Goal: Task Accomplishment & Management: Use online tool/utility

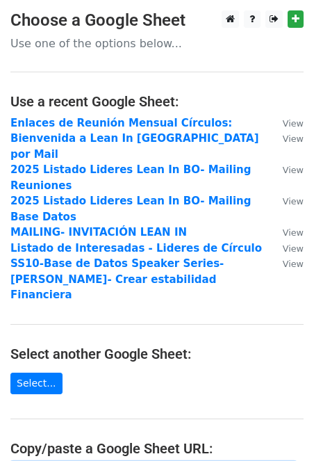
type input "V"
paste input "https://docs.google.com/spreadsheets/d/1J_Kw1ebgoZawuNkirSMPz7iLGcfR0qB5D_t_vaL…"
type input "https://docs.google.com/spreadsheets/d/1J_Kw1ebgoZawuNkirSMPz7iLGcfR0qB5D_t_vaL…"
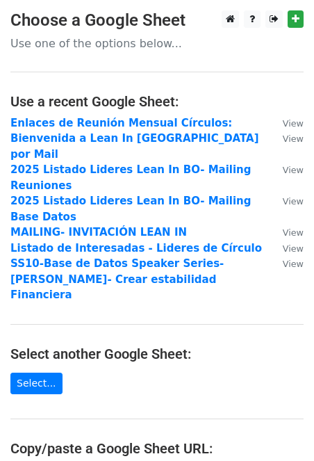
click at [115, 363] on main "Choose a Google Sheet Use one of the options below... Use a recent Google Sheet…" at bounding box center [157, 311] width 314 height 603
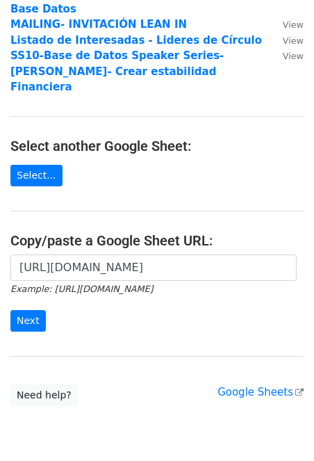
scroll to position [222, 0]
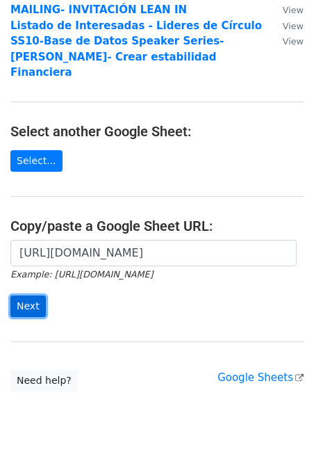
click at [26, 295] on input "Next" at bounding box center [27, 306] width 35 height 22
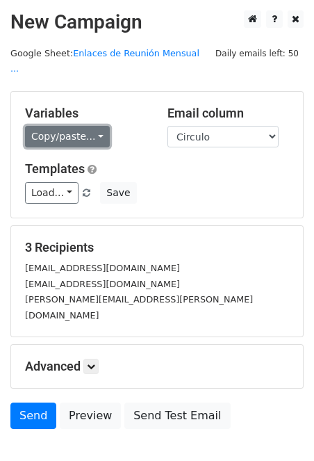
click at [95, 126] on link "Copy/paste..." at bounding box center [67, 137] width 85 height 22
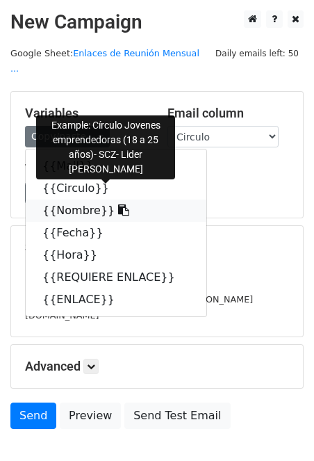
click at [80, 199] on link "{{Nombre}}" at bounding box center [116, 210] width 181 height 22
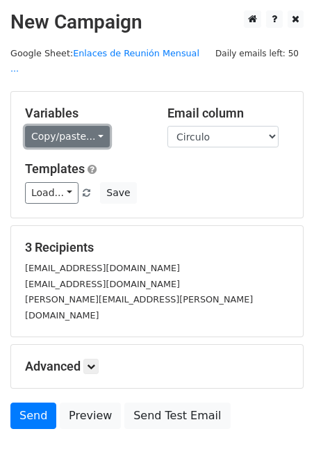
click at [100, 126] on link "Copy/paste..." at bounding box center [67, 137] width 85 height 22
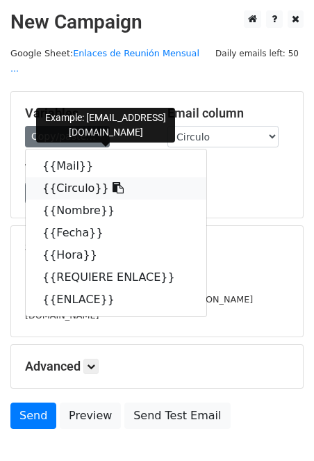
click at [77, 177] on link "{{Circulo}}" at bounding box center [116, 188] width 181 height 22
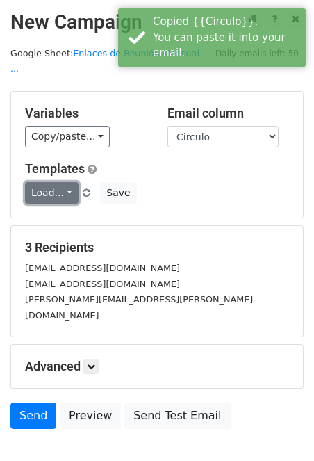
click at [68, 182] on link "Load..." at bounding box center [52, 193] width 54 height 22
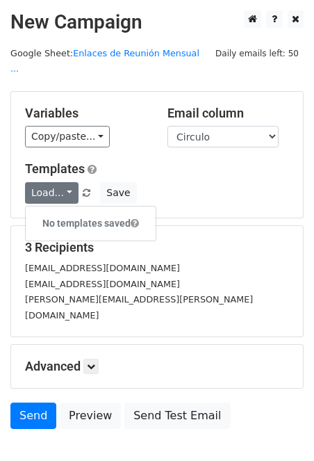
click at [178, 136] on div "Variables Copy/paste... {{Mail}} {{Circulo}} {{Nombre}} {{Fecha}} {{Hora}} {{RE…" at bounding box center [157, 155] width 292 height 126
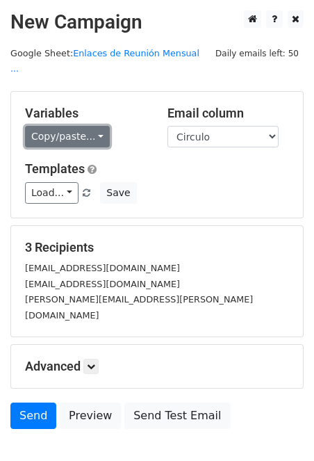
click at [101, 126] on link "Copy/paste..." at bounding box center [67, 137] width 85 height 22
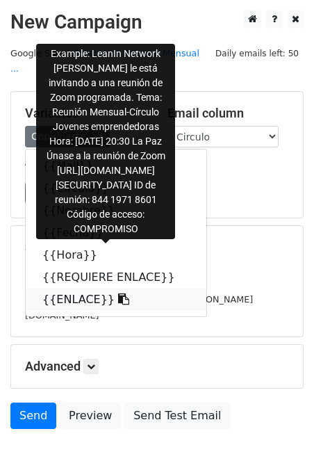
click at [76, 288] on link "{{ENLACE}}" at bounding box center [116, 299] width 181 height 22
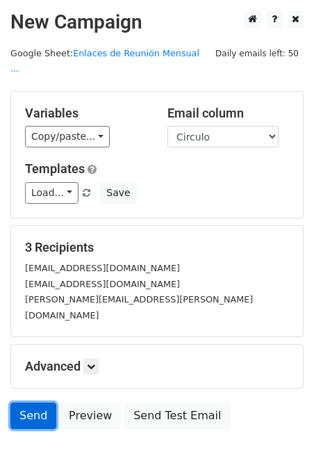
click at [29, 402] on link "Send" at bounding box center [33, 415] width 46 height 26
